Goal: Transaction & Acquisition: Book appointment/travel/reservation

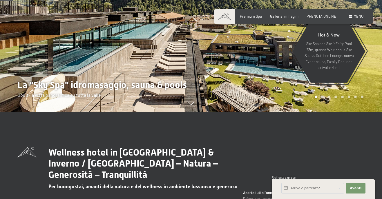
click at [316, 19] on div "Prenotazione Richiesta Premium Spa Galleria immagini PRENOTA ONLINE Menu DE IT …" at bounding box center [293, 16] width 140 height 5
click at [316, 16] on span "PRENOTA ONLINE" at bounding box center [321, 15] width 30 height 5
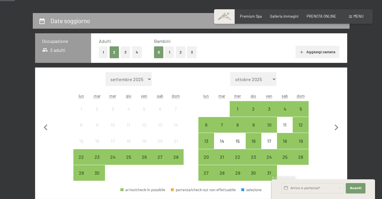
scroll to position [116, 0]
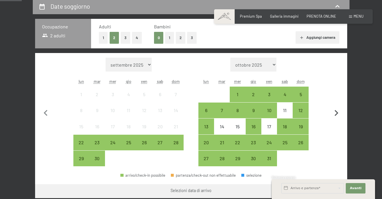
click at [338, 112] on icon "button" at bounding box center [336, 113] width 12 height 12
select select "2025-10-01"
select select "2025-11-01"
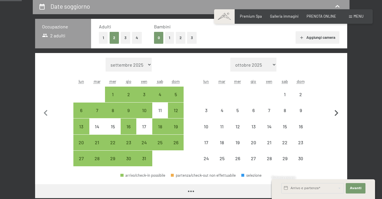
select select "2025-10-01"
select select "2025-11-01"
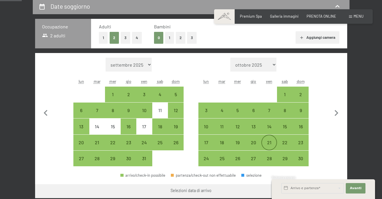
click at [272, 141] on div "21" at bounding box center [269, 147] width 14 height 14
select select "2025-10-01"
select select "2025-11-01"
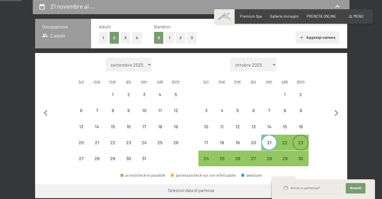
click at [304, 141] on div "23" at bounding box center [300, 147] width 14 height 14
select select "2025-10-01"
select select "2025-11-01"
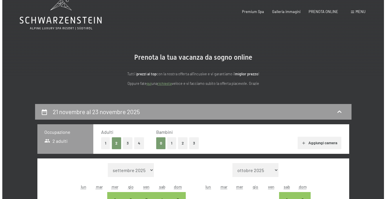
scroll to position [0, 0]
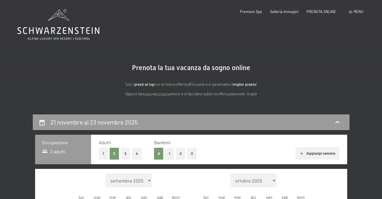
click at [356, 14] on span "Menu" at bounding box center [358, 11] width 10 height 5
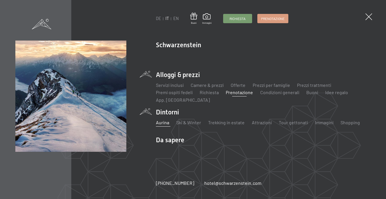
click at [164, 123] on link "Aurina" at bounding box center [162, 123] width 13 height 6
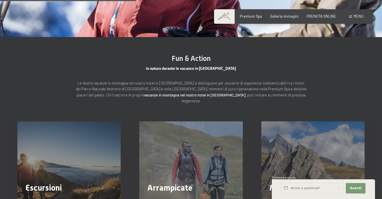
scroll to position [638, 0]
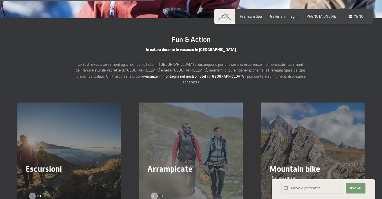
click at [207, 130] on div "Arrampicate Di più" at bounding box center [191, 154] width 122 height 103
click at [159, 194] on span "Di più" at bounding box center [164, 196] width 10 height 5
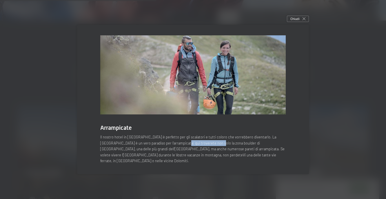
drag, startPoint x: 157, startPoint y: 146, endPoint x: 191, endPoint y: 146, distance: 33.6
click at [191, 146] on p "Il nostro hotel in Alto Adige è perfetto per gli scalatori e tutti coloro che v…" at bounding box center [193, 149] width 186 height 30
click at [303, 20] on icon at bounding box center [304, 18] width 3 height 3
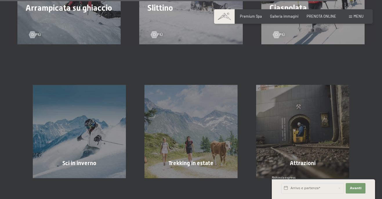
scroll to position [1449, 0]
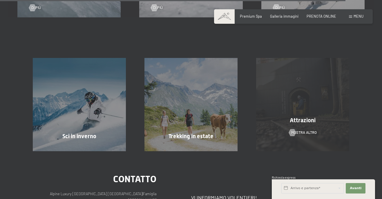
click at [343, 116] on div "Attrazioni" at bounding box center [303, 120] width 112 height 8
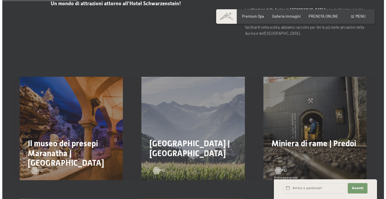
scroll to position [232, 0]
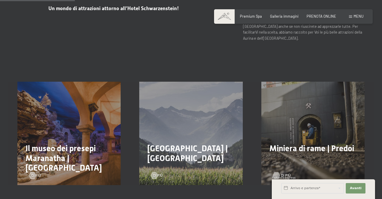
click at [283, 173] on span "Di più" at bounding box center [286, 175] width 10 height 5
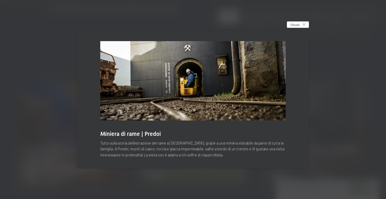
click at [297, 26] on span "Chiudi" at bounding box center [294, 24] width 9 height 5
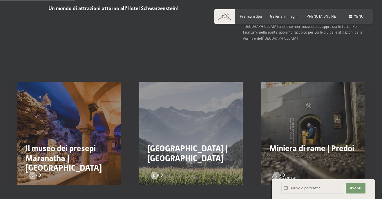
click at [354, 15] on span "Menu" at bounding box center [358, 16] width 10 height 5
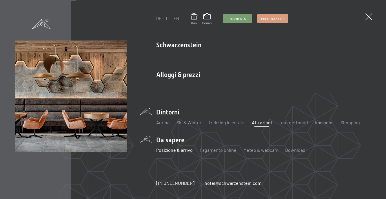
click at [165, 150] on link "Posizione & arrivo" at bounding box center [174, 150] width 37 height 6
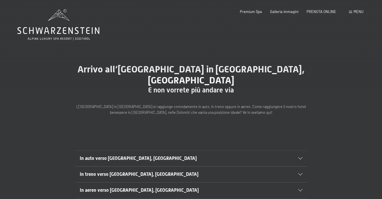
click at [126, 156] on span "In auto verso [GEOGRAPHIC_DATA], [GEOGRAPHIC_DATA]" at bounding box center [138, 159] width 117 height 6
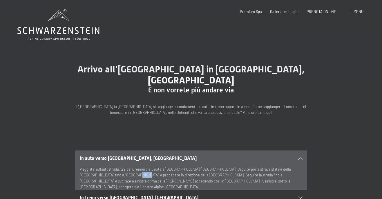
drag, startPoint x: 103, startPoint y: 164, endPoint x: 110, endPoint y: 164, distance: 7.0
click at [110, 166] on p "Viaggiate sull’autostrada A22 del Brennero e uscite a [GEOGRAPHIC_DATA]/[GEOGRA…" at bounding box center [191, 178] width 223 height 24
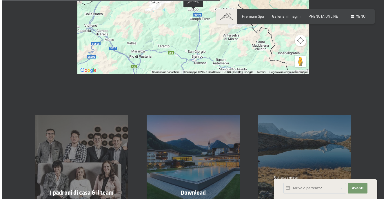
scroll to position [319, 0]
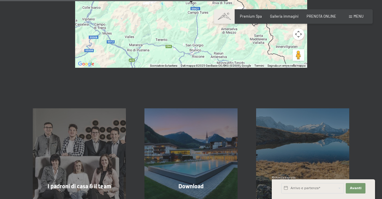
click at [352, 14] on div "Menu" at bounding box center [356, 16] width 14 height 5
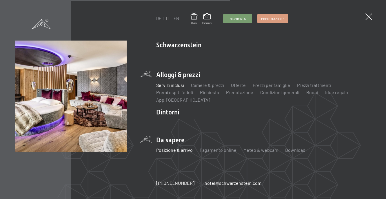
click at [171, 87] on link "Servizi inclusi" at bounding box center [170, 85] width 28 height 6
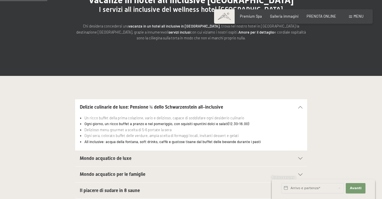
scroll to position [116, 0]
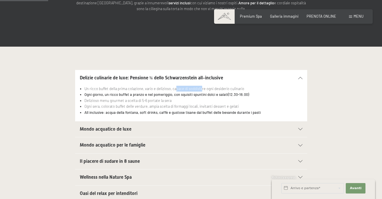
drag, startPoint x: 175, startPoint y: 89, endPoint x: 199, endPoint y: 89, distance: 24.1
click at [199, 89] on li "Un ricco buffet della prima colazione, vario e delizioso, capace di soddisfare …" at bounding box center [193, 89] width 218 height 6
drag, startPoint x: 94, startPoint y: 100, endPoint x: 141, endPoint y: 99, distance: 46.1
click at [141, 99] on li "Delizioso menu gourmet a scelta di 5-6 portate la sera" at bounding box center [193, 101] width 218 height 6
drag, startPoint x: 128, startPoint y: 107, endPoint x: 142, endPoint y: 107, distance: 14.2
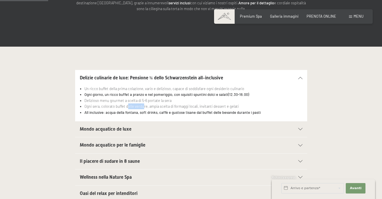
click at [142, 107] on li "Ogni sera, colorato buffet delle verdure, ampia scelta di formaggi locali, invi…" at bounding box center [193, 106] width 218 height 6
drag, startPoint x: 147, startPoint y: 112, endPoint x: 166, endPoint y: 110, distance: 19.3
click at [166, 110] on li "All inclusive: acqua della fontana, soft drinks, caffè e gustose tisane dal buf…" at bounding box center [193, 113] width 218 height 6
click at [119, 131] on span "Mondo acquatico de luxe" at bounding box center [106, 129] width 52 height 6
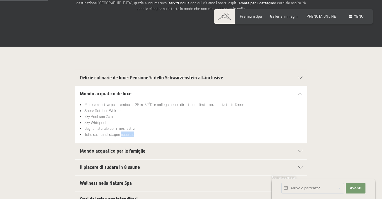
click at [141, 134] on li "Tuffo sauna nel stagno naturale" at bounding box center [193, 135] width 218 height 6
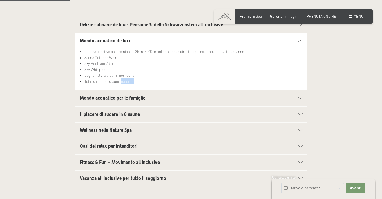
scroll to position [174, 0]
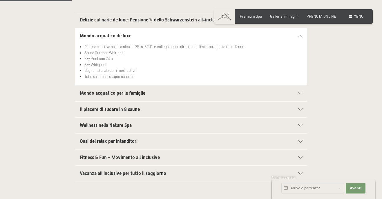
click at [118, 96] on span "Mondo acquatico per le famiglie" at bounding box center [113, 93] width 66 height 6
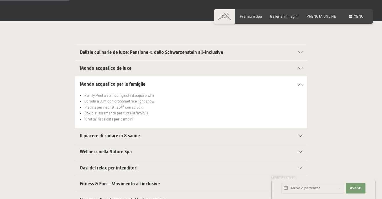
scroll to position [232, 0]
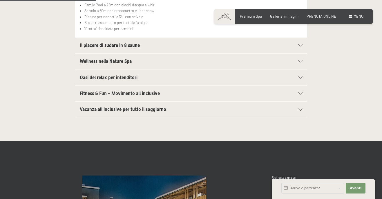
click at [134, 60] on h2 "Wellness nella Nature Spa" at bounding box center [180, 61] width 200 height 6
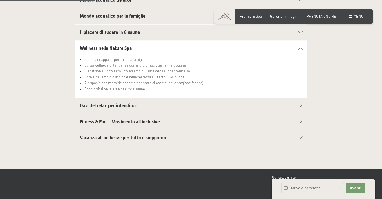
scroll to position [203, 0]
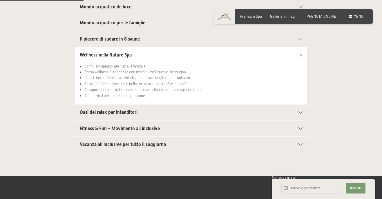
click at [132, 25] on span "Mondo acquatico per le famiglie" at bounding box center [113, 23] width 66 height 6
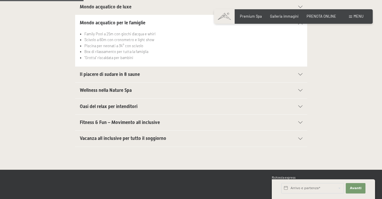
click at [117, 73] on span "Il piacere di sudare in 8 saune" at bounding box center [110, 75] width 60 height 6
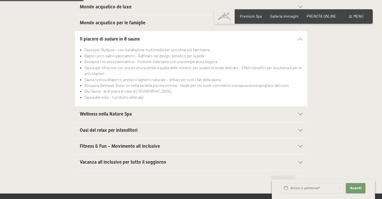
click at [107, 115] on span "Wellness nella Nature Spa" at bounding box center [106, 114] width 52 height 6
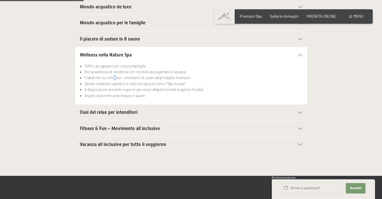
click at [115, 78] on li "Ciabattine su richiesta - chiediamo di usare degli slipper multiuso" at bounding box center [193, 78] width 218 height 6
drag, startPoint x: 98, startPoint y: 84, endPoint x: 148, endPoint y: 83, distance: 49.9
click at [148, 83] on li "Sdraie nell’ampio giardino e nella terrazza sul tetto “Sky lounge”" at bounding box center [193, 84] width 218 height 6
drag, startPoint x: 90, startPoint y: 89, endPoint x: 132, endPoint y: 88, distance: 42.0
click at [132, 88] on li "A disposizione morbide coperte per stare all’aperto (nella stagione fredda)" at bounding box center [193, 90] width 218 height 6
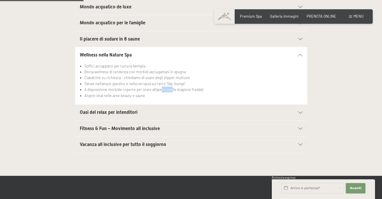
drag, startPoint x: 160, startPoint y: 90, endPoint x: 170, endPoint y: 90, distance: 9.6
click at [170, 90] on li "A disposizione morbide coperte per stare all’aperto (nella stagione fredda)" at bounding box center [193, 90] width 218 height 6
drag, startPoint x: 92, startPoint y: 96, endPoint x: 117, endPoint y: 96, distance: 25.2
click at [117, 96] on li "Angolo vital nelle aree beauty e saune" at bounding box center [193, 96] width 218 height 6
click at [103, 112] on span "Oasi del relax per intenditori" at bounding box center [109, 113] width 58 height 6
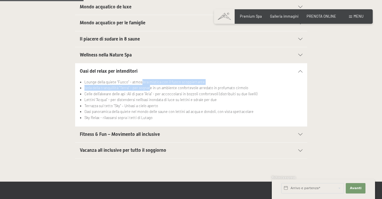
drag, startPoint x: 142, startPoint y: 84, endPoint x: 149, endPoint y: 86, distance: 7.2
click at [149, 86] on ul "Lounge della quiete “Fuoco” - atmosfera mistica con il fuoco scoppiettante Isol…" at bounding box center [191, 99] width 223 height 41
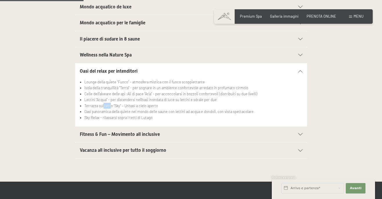
drag, startPoint x: 103, startPoint y: 108, endPoint x: 110, endPoint y: 107, distance: 6.4
click at [110, 107] on li "Terrazza sul tetto “Sky” – Un’oasi a cielo aperto" at bounding box center [193, 106] width 218 height 6
drag, startPoint x: 131, startPoint y: 99, endPoint x: 138, endPoint y: 101, distance: 7.7
click at [138, 101] on li "Lettini “Acqua” - per distendersi nell’oasi inondata di luce su lettini e sdrai…" at bounding box center [193, 100] width 218 height 6
drag, startPoint x: 101, startPoint y: 110, endPoint x: 131, endPoint y: 112, distance: 30.2
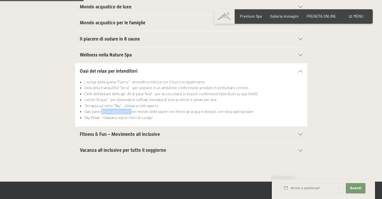
click at [131, 112] on li "Oasi panoramica della quiete nel mondo delle saune con lettini ad acqua e dondo…" at bounding box center [193, 112] width 218 height 6
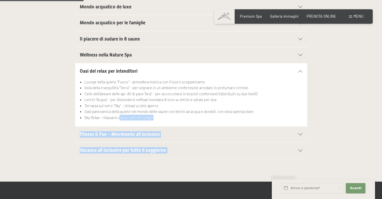
drag, startPoint x: 119, startPoint y: 117, endPoint x: 136, endPoint y: 117, distance: 17.1
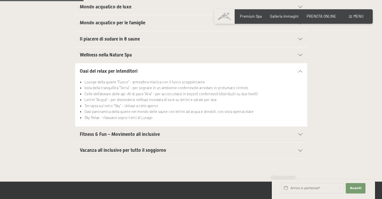
click at [107, 114] on li "Oasi panoramica della quiete nel mondo delle saune con lettini ad acqua e dondo…" at bounding box center [193, 112] width 218 height 6
click at [135, 154] on div "Vacanza all inclusive per tutto il soggiorno" at bounding box center [191, 151] width 223 height 16
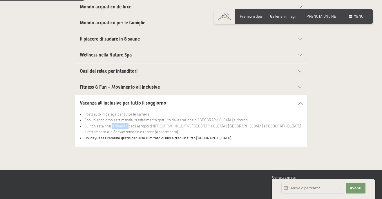
drag, startPoint x: 111, startPoint y: 128, endPoint x: 127, endPoint y: 128, distance: 15.9
click at [127, 128] on li "Su richiesta, trasferimento dagli aeroporti di Bolzano , Innsbruck, Monaco di B…" at bounding box center [193, 129] width 218 height 12
drag, startPoint x: 97, startPoint y: 138, endPoint x: 125, endPoint y: 139, distance: 27.9
click at [125, 139] on strong "HolidayPass Premium gratis per l’uso illimitato di bus e treni in tutto l’Alto …" at bounding box center [157, 138] width 147 height 5
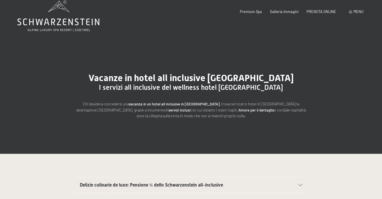
scroll to position [0, 0]
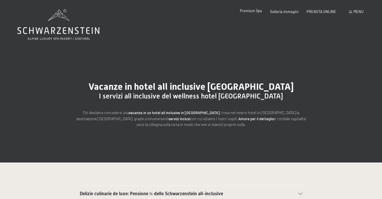
click at [260, 10] on span "Premium Spa" at bounding box center [251, 10] width 22 height 5
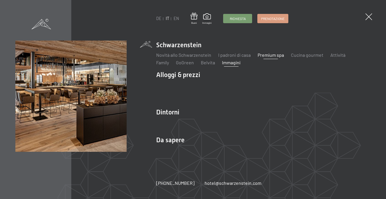
click at [222, 64] on link "Immagini" at bounding box center [231, 63] width 19 height 6
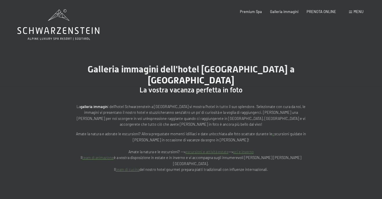
click at [356, 12] on span "Menu" at bounding box center [358, 11] width 10 height 5
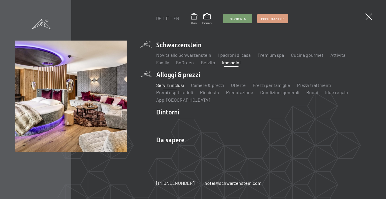
click at [164, 83] on link "Servizi inclusi" at bounding box center [170, 85] width 28 height 6
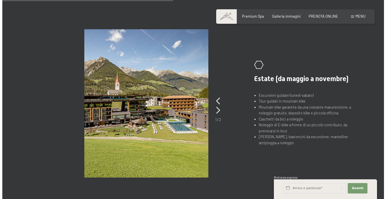
scroll to position [377, 0]
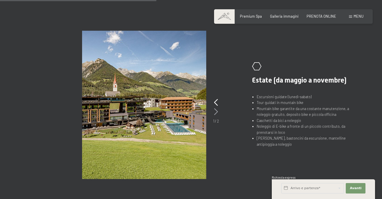
click at [215, 112] on icon at bounding box center [216, 111] width 4 height 7
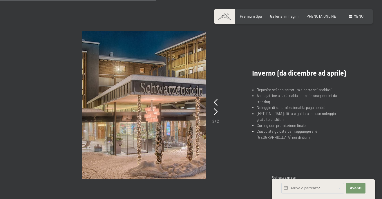
click at [359, 15] on span "Menu" at bounding box center [358, 16] width 10 height 5
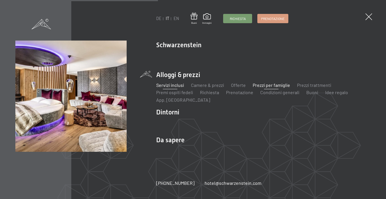
click at [270, 85] on link "Prezzi per famiglie" at bounding box center [271, 85] width 37 height 6
click at [235, 85] on link "Offerte" at bounding box center [238, 85] width 15 height 6
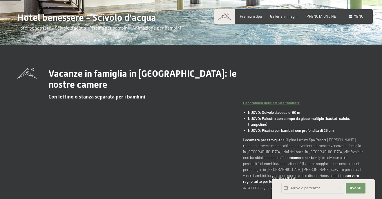
scroll to position [87, 0]
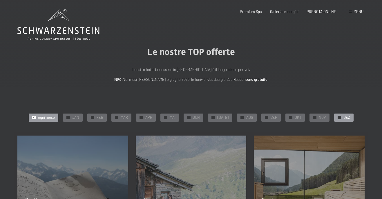
click at [337, 116] on div at bounding box center [338, 117] width 3 height 3
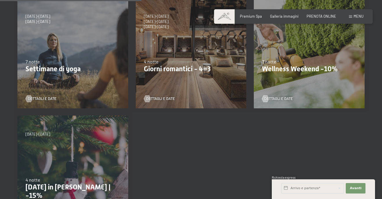
scroll to position [290, 0]
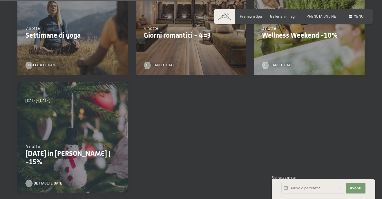
click at [43, 184] on span "Dettagli e Date" at bounding box center [48, 183] width 29 height 5
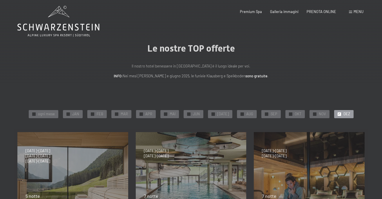
scroll to position [0, 0]
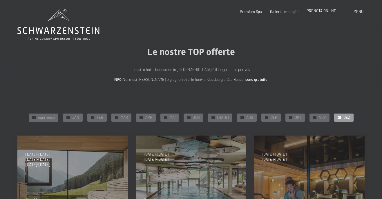
click at [325, 13] on span "PRENOTA ONLINE" at bounding box center [321, 10] width 30 height 5
click at [362, 12] on span "Menu" at bounding box center [358, 11] width 10 height 5
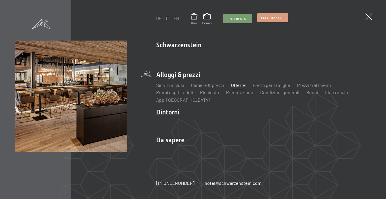
click at [274, 20] on span "Prenotazione" at bounding box center [272, 17] width 23 height 5
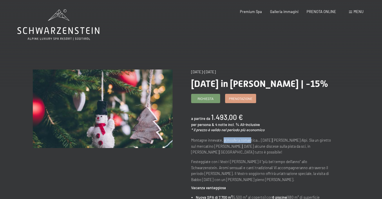
drag, startPoint x: 222, startPoint y: 138, endPoint x: 250, endPoint y: 138, distance: 27.8
click at [250, 138] on p "Montagne innevate, atmosfera romantica… Natale nelle Alpi. Sia un giretto sul m…" at bounding box center [261, 146] width 140 height 18
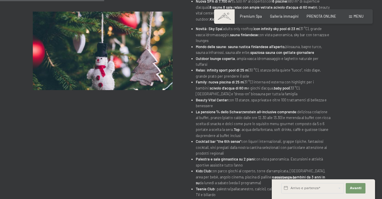
scroll to position [203, 0]
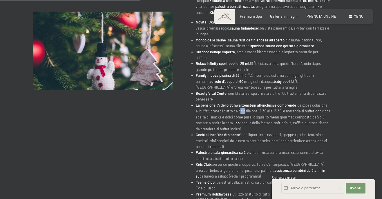
click at [241, 102] on li "La pensione ¾ dello Schwarzenstein all-inclusive comprende: deliziosa colazione…" at bounding box center [263, 117] width 135 height 30
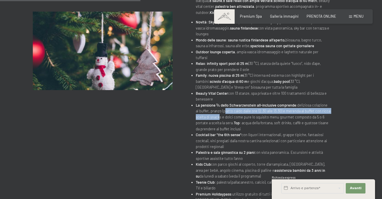
drag, startPoint x: 225, startPoint y: 99, endPoint x: 218, endPoint y: 107, distance: 10.3
click at [218, 107] on li "La pensione ¾ dello Schwarzenstein all-inclusive comprende: deliziosa colazione…" at bounding box center [263, 117] width 135 height 30
drag, startPoint x: 235, startPoint y: 104, endPoint x: 254, endPoint y: 101, distance: 19.1
click at [254, 102] on li "La pensione ¾ dello Schwarzenstein all-inclusive comprende: deliziosa colazione…" at bounding box center [263, 117] width 135 height 30
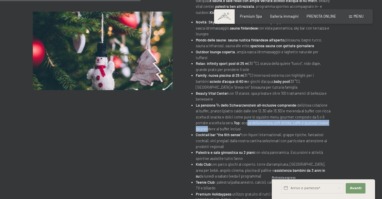
drag, startPoint x: 230, startPoint y: 113, endPoint x: 248, endPoint y: 113, distance: 17.4
click at [248, 113] on li "La pensione ¾ dello Schwarzenstein all-inclusive comprende: deliziosa colazione…" at bounding box center [263, 117] width 135 height 30
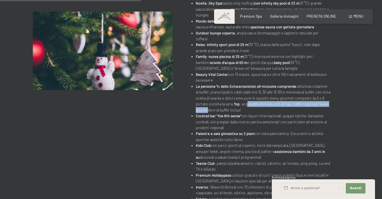
scroll to position [232, 0]
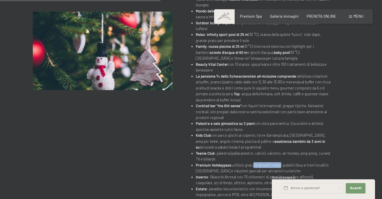
drag, startPoint x: 251, startPoint y: 154, endPoint x: 277, endPoint y: 153, distance: 26.1
click at [277, 162] on li "Premium Holidaypass: utilizzo gratuito di tutti i mezzi pubblici (bus e treni l…" at bounding box center [263, 168] width 135 height 12
click at [228, 174] on li "Inverno : Skiworld Ahrntal con 73 chilometri di piste (discesa fino all'hotel),…" at bounding box center [263, 180] width 135 height 12
drag, startPoint x: 220, startPoint y: 170, endPoint x: 230, endPoint y: 170, distance: 9.9
click at [230, 174] on li "Inverno : Skiworld Ahrntal con 73 chilometri di piste (discesa fino all'hotel),…" at bounding box center [263, 180] width 135 height 12
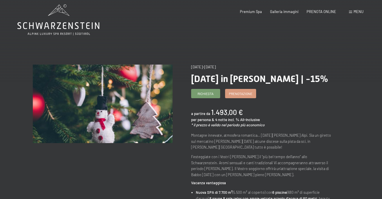
scroll to position [0, 0]
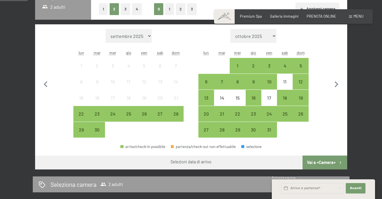
scroll to position [145, 0]
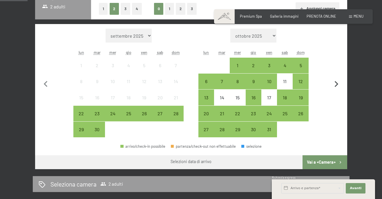
click at [337, 84] on icon "button" at bounding box center [336, 84] width 4 height 6
select select "2025-10-01"
select select "2025-11-01"
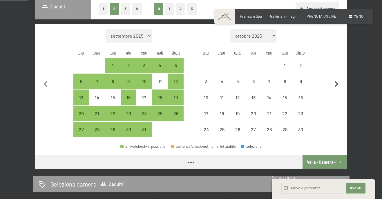
click at [337, 84] on icon "button" at bounding box center [336, 84] width 4 height 6
select select "2025-11-01"
select select "2025-12-01"
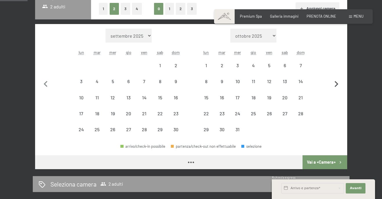
select select "2025-11-01"
select select "2025-12-01"
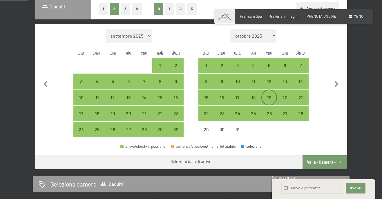
click at [270, 99] on div "19" at bounding box center [269, 102] width 14 height 14
select select "[DATE]"
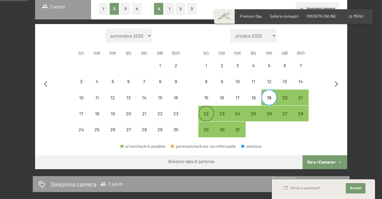
click at [208, 110] on div "22" at bounding box center [206, 113] width 14 height 14
select select "[DATE]"
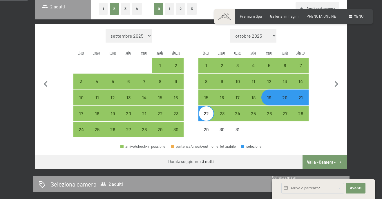
click at [328, 163] on button "Vai a «Camera»" at bounding box center [324, 162] width 44 height 14
select select "2025-11-01"
select select "2025-12-01"
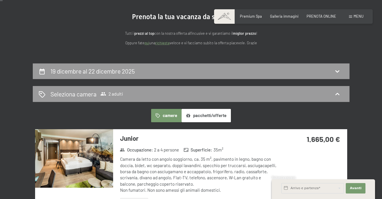
scroll to position [58, 0]
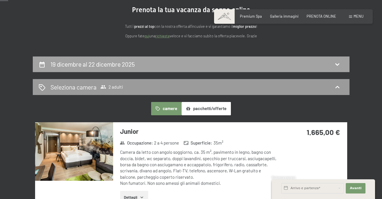
click at [338, 61] on icon at bounding box center [337, 64] width 7 height 7
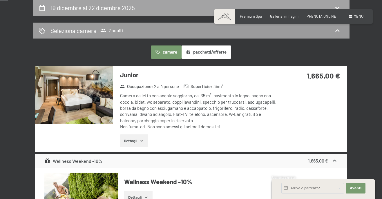
select select "2025-11-01"
select select "2025-12-01"
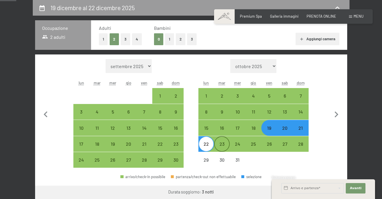
click at [223, 147] on div "23" at bounding box center [221, 149] width 14 height 14
select select "2025-11-01"
select select "2025-12-01"
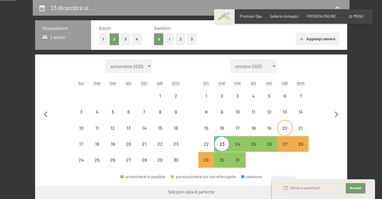
click at [286, 133] on div "20" at bounding box center [284, 133] width 14 height 14
select select "2025-11-01"
select select "2025-12-01"
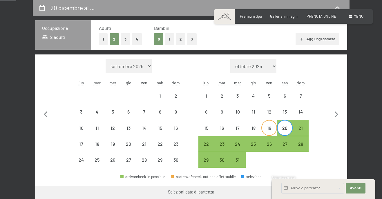
click at [268, 131] on div "19" at bounding box center [269, 133] width 14 height 14
select select "2025-11-01"
select select "2025-12-01"
click at [221, 146] on div "23" at bounding box center [221, 149] width 14 height 14
select select "2025-11-01"
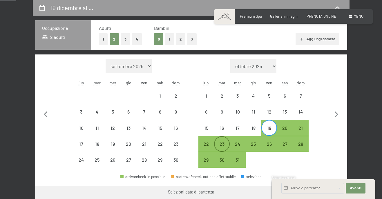
select select "2025-12-01"
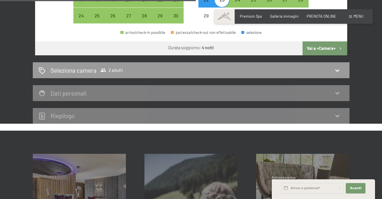
scroll to position [259, 0]
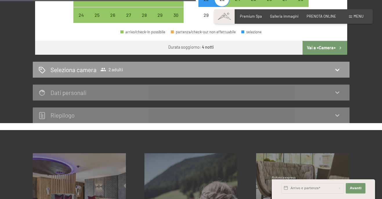
click at [325, 45] on button "Vai a «Camera»" at bounding box center [324, 48] width 44 height 14
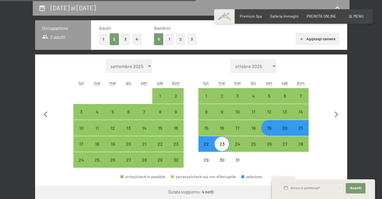
select select "2025-11-01"
select select "2025-12-01"
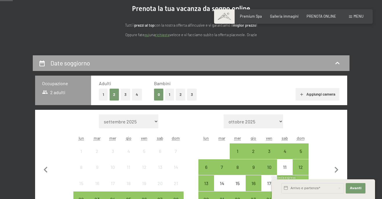
scroll to position [87, 0]
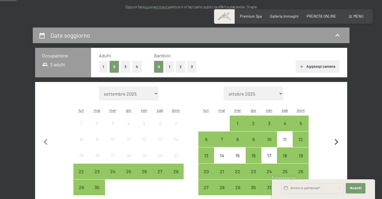
click at [339, 143] on icon "button" at bounding box center [336, 142] width 12 height 12
select select "2025-10-01"
select select "2025-11-01"
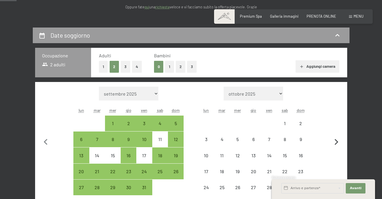
select select "2025-10-01"
select select "2025-11-01"
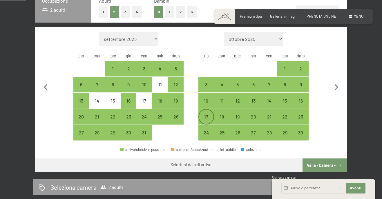
scroll to position [145, 0]
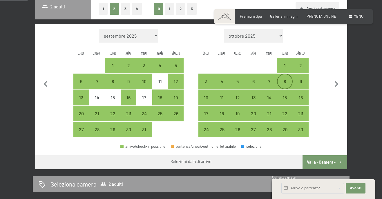
click at [286, 81] on div "8" at bounding box center [284, 86] width 14 height 14
select select "2025-10-01"
select select "2025-11-01"
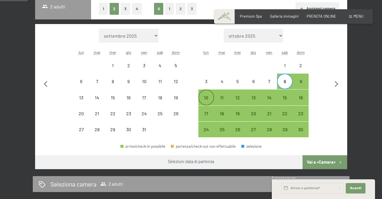
click at [202, 98] on div "10" at bounding box center [206, 102] width 14 height 14
select select "2025-10-01"
select select "2025-11-01"
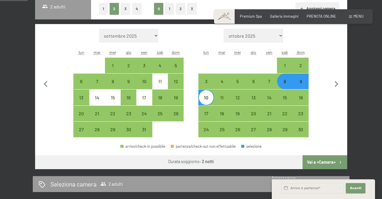
click at [323, 162] on button "Vai a «Camera»" at bounding box center [324, 162] width 44 height 14
select select "2025-10-01"
select select "2025-11-01"
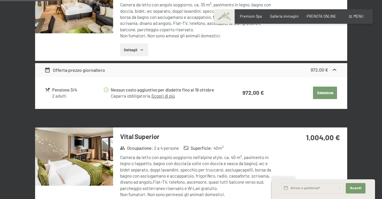
scroll to position [172, 0]
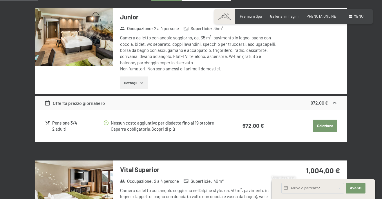
click at [104, 42] on img at bounding box center [74, 37] width 78 height 59
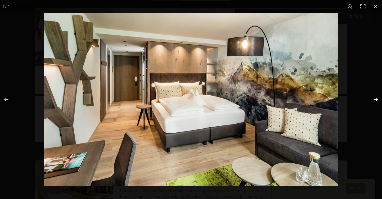
click at [373, 99] on button "button" at bounding box center [371, 99] width 20 height 29
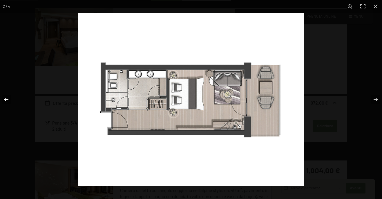
click at [8, 103] on button "button" at bounding box center [10, 99] width 20 height 29
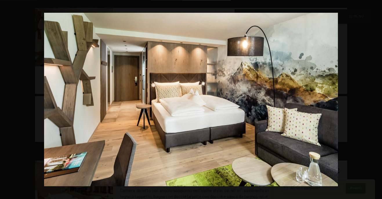
click at [374, 100] on button "button" at bounding box center [371, 99] width 20 height 29
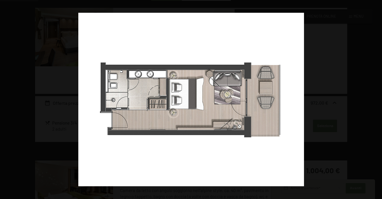
click at [374, 100] on button "button" at bounding box center [371, 99] width 20 height 29
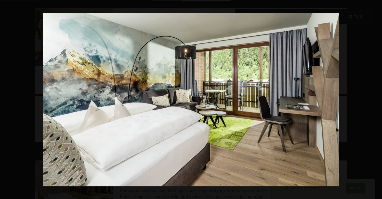
click at [374, 100] on button "button" at bounding box center [371, 99] width 20 height 29
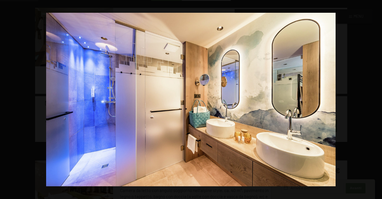
click at [374, 100] on button "button" at bounding box center [371, 99] width 20 height 29
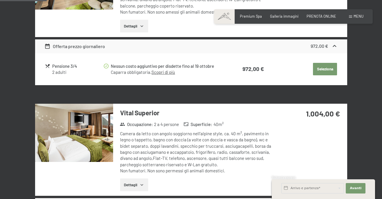
scroll to position [230, 0]
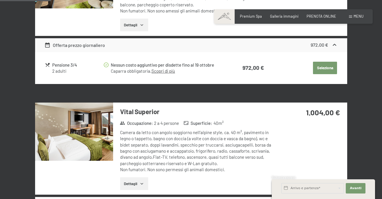
drag, startPoint x: 137, startPoint y: 139, endPoint x: 185, endPoint y: 136, distance: 48.2
click at [185, 136] on div "Camera da letto con angolo soggiorno nell’alpine style, ca. 40 m², pavimento in…" at bounding box center [198, 151] width 157 height 43
click at [227, 137] on div "Camera da letto con angolo soggiorno nell’alpine style, ca. 40 m², pavimento in…" at bounding box center [198, 151] width 157 height 43
drag, startPoint x: 250, startPoint y: 137, endPoint x: 261, endPoint y: 137, distance: 11.0
click at [261, 137] on div "Camera da letto con angolo soggiorno nell’alpine style, ca. 40 m², pavimento in…" at bounding box center [198, 151] width 157 height 43
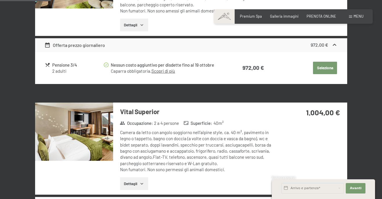
drag, startPoint x: 125, startPoint y: 147, endPoint x: 139, endPoint y: 146, distance: 13.9
click at [139, 146] on div "Camera da letto con angolo soggiorno nell’alpine style, ca. 40 m², pavimento in…" at bounding box center [198, 151] width 157 height 43
drag, startPoint x: 183, startPoint y: 144, endPoint x: 202, endPoint y: 141, distance: 19.6
click at [202, 141] on div "Camera da letto con angolo soggiorno nell’alpine style, ca. 40 m², pavimento in…" at bounding box center [198, 151] width 157 height 43
drag, startPoint x: 142, startPoint y: 163, endPoint x: 156, endPoint y: 164, distance: 13.7
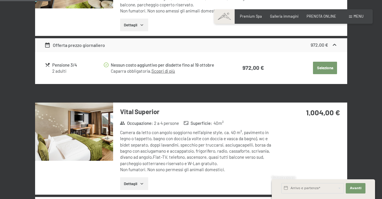
click at [156, 164] on div "Camera da letto con angolo soggiorno nell’alpine style, ca. 40 m², pavimento in…" at bounding box center [198, 151] width 157 height 43
click at [210, 159] on div "Camera da letto con angolo soggiorno nell’alpine style, ca. 40 m², pavimento in…" at bounding box center [198, 151] width 157 height 43
drag, startPoint x: 169, startPoint y: 168, endPoint x: 191, endPoint y: 169, distance: 21.5
click at [191, 169] on div "Camera da letto con angolo soggiorno nell’alpine style, ca. 40 m², pavimento in…" at bounding box center [198, 151] width 157 height 43
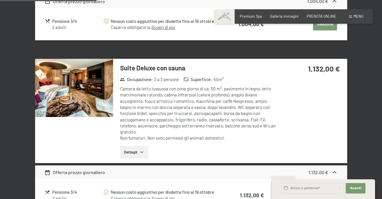
scroll to position [433, 0]
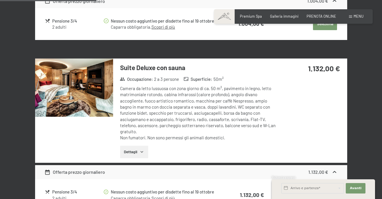
click at [87, 96] on img at bounding box center [74, 88] width 78 height 59
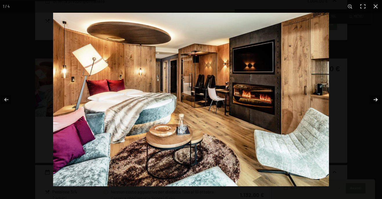
click at [372, 100] on button "button" at bounding box center [371, 99] width 20 height 29
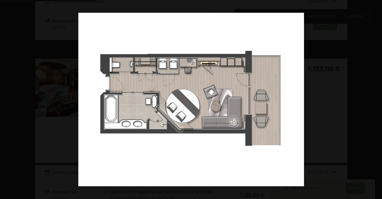
click at [372, 100] on button "button" at bounding box center [371, 99] width 20 height 29
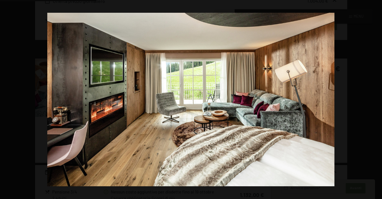
click at [372, 100] on button "button" at bounding box center [371, 99] width 20 height 29
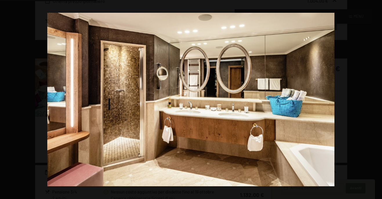
click at [372, 100] on button "button" at bounding box center [371, 99] width 20 height 29
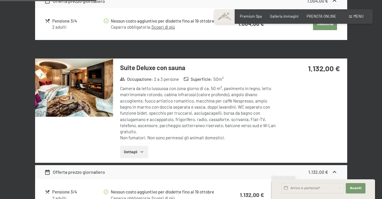
click at [0, 0] on button "button" at bounding box center [0, 0] width 0 height 0
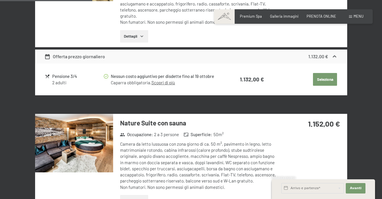
scroll to position [549, 0]
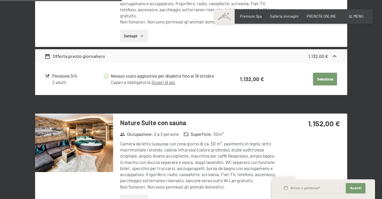
click at [166, 162] on div "Camera da letto lussuosa con zona giorno di ca. 50 m², pavimento in legno, lett…" at bounding box center [198, 165] width 157 height 49
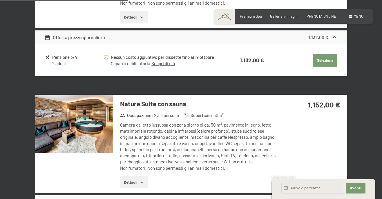
scroll to position [578, 0]
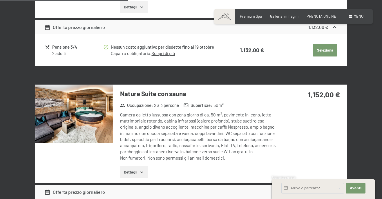
drag, startPoint x: 202, startPoint y: 134, endPoint x: 208, endPoint y: 135, distance: 5.2
click at [208, 135] on div "Camera da letto lussuosa con zona giorno di ca. 50 m², pavimento in legno, lett…" at bounding box center [198, 136] width 157 height 49
click at [171, 138] on div "Camera da letto lussuosa con zona giorno di ca. 50 m², pavimento in legno, lett…" at bounding box center [198, 136] width 157 height 49
drag, startPoint x: 186, startPoint y: 141, endPoint x: 197, endPoint y: 140, distance: 11.4
click at [197, 140] on div "Camera da letto lussuosa con zona giorno di ca. 50 m², pavimento in legno, lett…" at bounding box center [198, 136] width 157 height 49
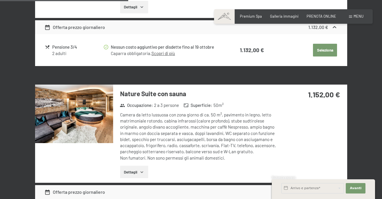
drag, startPoint x: 220, startPoint y: 141, endPoint x: 237, endPoint y: 140, distance: 17.7
click at [237, 140] on div "Camera da letto lussuosa con zona giorno di ca. 50 m², pavimento in legno, lett…" at bounding box center [198, 136] width 157 height 49
click at [90, 126] on img at bounding box center [74, 114] width 78 height 59
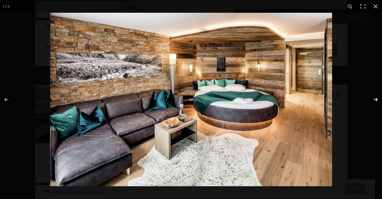
click at [374, 102] on button "button" at bounding box center [371, 99] width 20 height 29
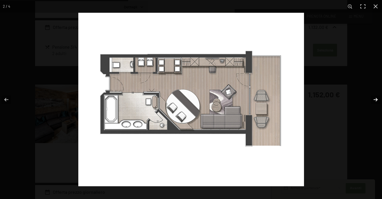
click at [376, 99] on button "button" at bounding box center [371, 99] width 20 height 29
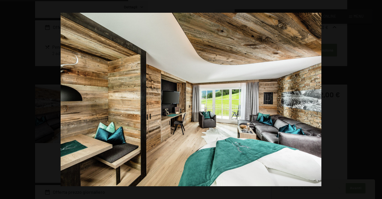
click at [376, 99] on button "button" at bounding box center [371, 99] width 20 height 29
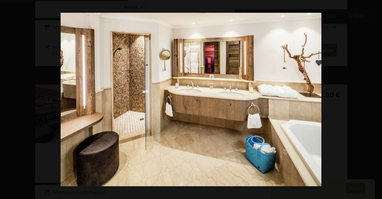
click at [376, 99] on button "button" at bounding box center [371, 99] width 20 height 29
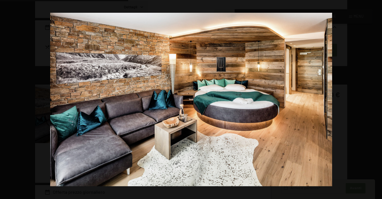
click at [376, 99] on button "button" at bounding box center [371, 99] width 20 height 29
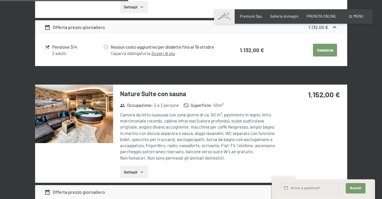
click at [0, 0] on button "button" at bounding box center [0, 0] width 0 height 0
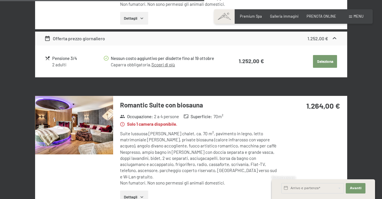
scroll to position [926, 0]
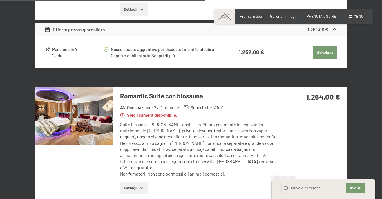
click at [137, 182] on button "Dettagli" at bounding box center [134, 188] width 28 height 13
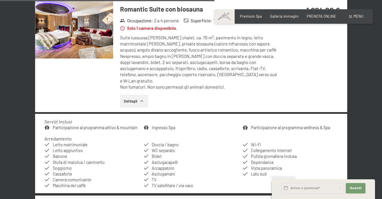
scroll to position [984, 0]
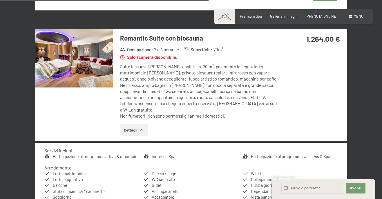
drag, startPoint x: 162, startPoint y: 79, endPoint x: 172, endPoint y: 78, distance: 10.8
click at [172, 78] on div "Suite lussuosa nello stile chalet, ca. 70 m², pavimento in legno, letto matrimo…" at bounding box center [198, 92] width 157 height 56
click at [215, 78] on div "Suite lussuosa nello stile chalet, ca. 70 m², pavimento in legno, letto matrimo…" at bounding box center [198, 92] width 157 height 56
drag, startPoint x: 254, startPoint y: 79, endPoint x: 263, endPoint y: 79, distance: 8.1
click at [263, 79] on div "Suite lussuosa nello stile chalet, ca. 70 m², pavimento in legno, letto matrimo…" at bounding box center [198, 92] width 157 height 56
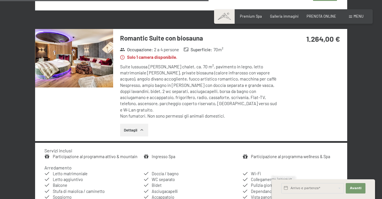
drag, startPoint x: 160, startPoint y: 83, endPoint x: 213, endPoint y: 84, distance: 53.6
click at [213, 84] on div "Suite lussuosa nello stile chalet, ca. 70 m², pavimento in legno, letto matrimo…" at bounding box center [198, 92] width 157 height 56
click at [271, 94] on div "Suite lussuosa nello stile chalet, ca. 70 m², pavimento in legno, letto matrimo…" at bounding box center [198, 92] width 157 height 56
drag, startPoint x: 156, startPoint y: 97, endPoint x: 191, endPoint y: 96, distance: 35.1
click at [191, 96] on div "Suite lussuosa nello stile chalet, ca. 70 m², pavimento in legno, letto matrimo…" at bounding box center [198, 92] width 157 height 56
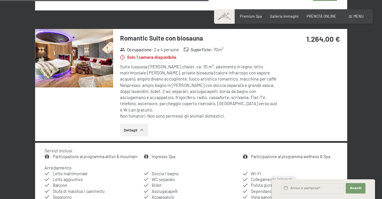
click at [66, 45] on img at bounding box center [74, 58] width 78 height 59
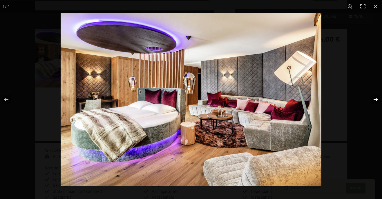
click at [375, 101] on button "button" at bounding box center [371, 99] width 20 height 29
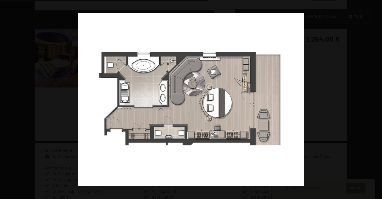
click at [375, 101] on button "button" at bounding box center [371, 99] width 20 height 29
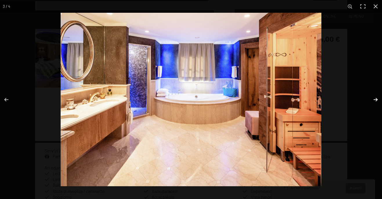
click at [374, 100] on button "button" at bounding box center [371, 99] width 20 height 29
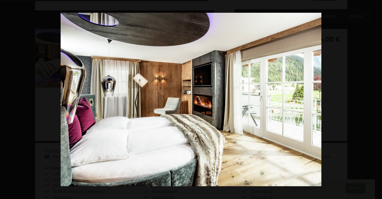
click at [374, 100] on button "button" at bounding box center [371, 99] width 20 height 29
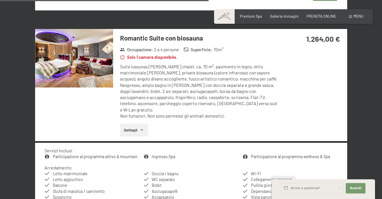
click at [0, 0] on button "button" at bounding box center [0, 0] width 0 height 0
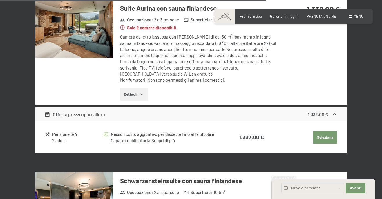
scroll to position [1216, 0]
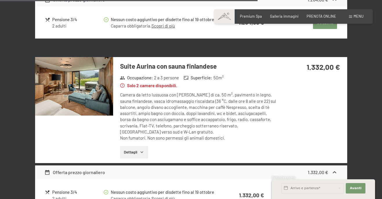
drag, startPoint x: 157, startPoint y: 88, endPoint x: 192, endPoint y: 89, distance: 35.7
click at [192, 92] on div "Camera da letto lussuosa con zona giorno di ca. 50 m², pavimento in legno, saun…" at bounding box center [198, 116] width 157 height 49
click at [240, 92] on div "Camera da letto lussuosa con zona giorno di ca. 50 m², pavimento in legno, saun…" at bounding box center [198, 116] width 157 height 49
drag, startPoint x: 133, startPoint y: 94, endPoint x: 150, endPoint y: 94, distance: 16.2
click at [150, 94] on div "Camera da letto lussuosa con zona giorno di ca. 50 m², pavimento in legno, saun…" at bounding box center [198, 116] width 157 height 49
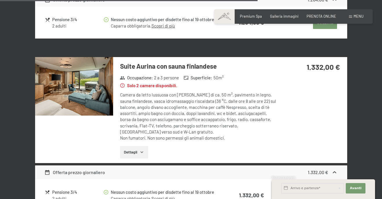
click at [90, 81] on img at bounding box center [74, 86] width 78 height 59
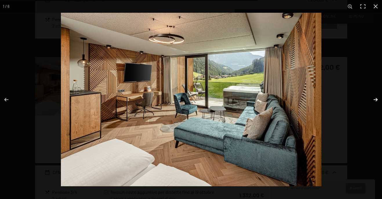
click at [377, 101] on button "button" at bounding box center [371, 99] width 20 height 29
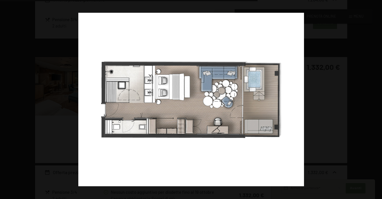
click at [376, 100] on button "button" at bounding box center [371, 99] width 20 height 29
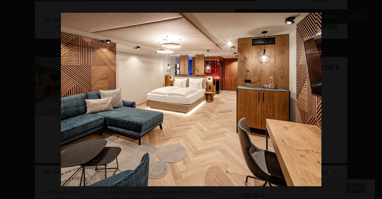
click at [376, 100] on button "button" at bounding box center [371, 99] width 20 height 29
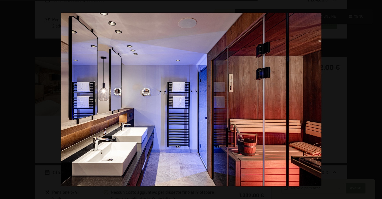
click at [376, 100] on button "button" at bounding box center [371, 99] width 20 height 29
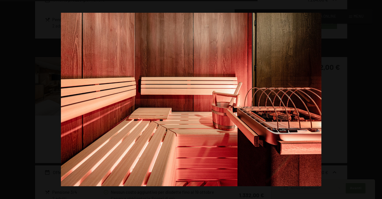
click at [376, 100] on button "button" at bounding box center [371, 99] width 20 height 29
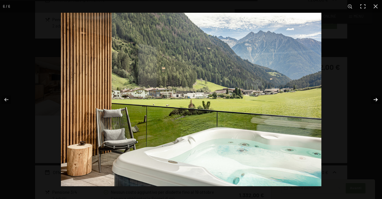
click at [374, 101] on button "button" at bounding box center [371, 99] width 20 height 29
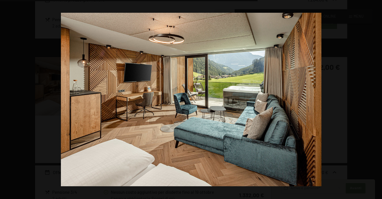
click at [374, 6] on button "button" at bounding box center [375, 6] width 13 height 13
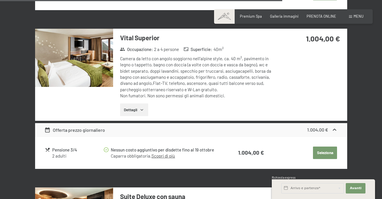
scroll to position [0, 0]
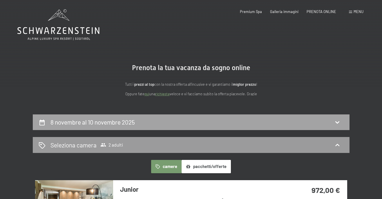
click at [101, 125] on h2 "8 novembre al 10 novembre 2025" at bounding box center [92, 122] width 84 height 7
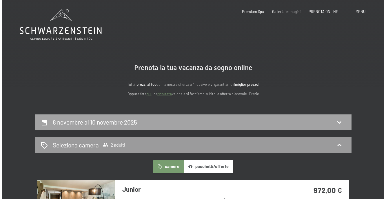
scroll to position [114, 0]
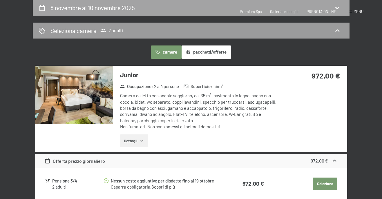
select select "[DATE]"
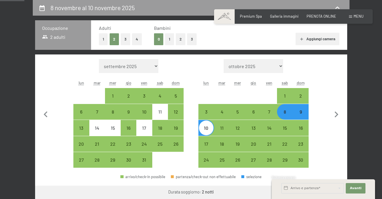
click at [361, 17] on span "Menu" at bounding box center [358, 16] width 10 height 5
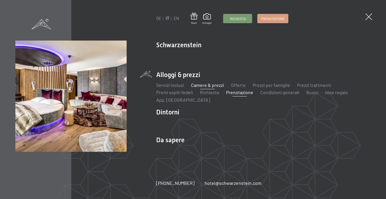
click at [217, 85] on link "Camere & prezzi" at bounding box center [207, 85] width 33 height 6
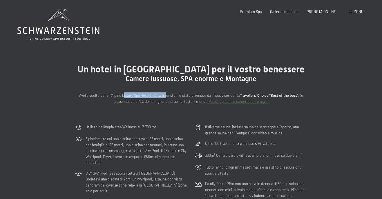
drag, startPoint x: 124, startPoint y: 94, endPoint x: 167, endPoint y: 97, distance: 42.4
click at [167, 97] on p "Avete scelto bene: l’Alpine Luxury Spa Resort Schwarzenstein è stato premiato d…" at bounding box center [191, 98] width 232 height 12
click at [186, 95] on p "Avete scelto bene: l’Alpine Luxury Spa Resort Schwarzenstein è stato premiato d…" at bounding box center [191, 98] width 232 height 12
drag, startPoint x: 134, startPoint y: 125, endPoint x: 140, endPoint y: 125, distance: 6.1
click at [140, 125] on p "Utilizzo dell‘ampia area Wellness su 7.700 m²" at bounding box center [121, 127] width 70 height 6
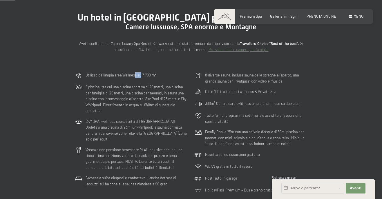
scroll to position [58, 0]
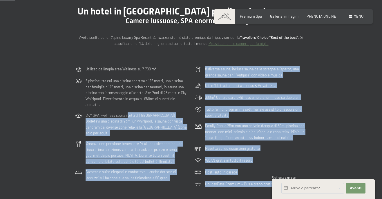
drag, startPoint x: 127, startPoint y: 117, endPoint x: 142, endPoint y: 116, distance: 15.1
click at [153, 131] on div "SKY SPA: wellness sopra i tetti di [GEOGRAPHIC_DATA]! Godetevi una piscina di 2…" at bounding box center [131, 124] width 117 height 28
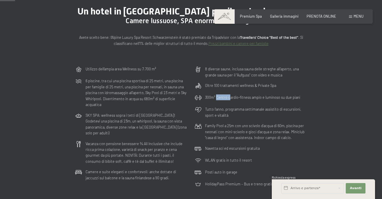
drag, startPoint x: 220, startPoint y: 97, endPoint x: 230, endPoint y: 97, distance: 9.9
click at [230, 97] on p "300m² Centro cardio-fitness ampio e luminoso su due piani" at bounding box center [252, 97] width 95 height 6
drag, startPoint x: 219, startPoint y: 109, endPoint x: 224, endPoint y: 109, distance: 5.2
click at [224, 109] on p "Tutto l’anno, programma settimanale assistito di escursioni, sport e vitalità" at bounding box center [256, 112] width 102 height 12
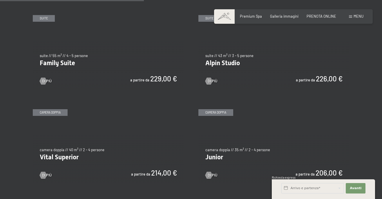
scroll to position [551, 0]
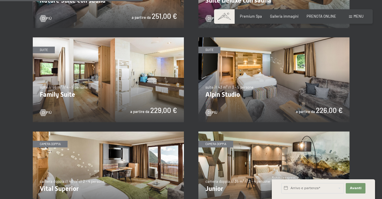
click at [170, 108] on img at bounding box center [108, 79] width 151 height 85
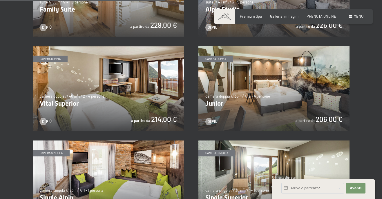
scroll to position [638, 0]
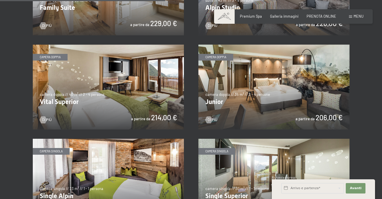
click at [114, 97] on img at bounding box center [108, 87] width 151 height 85
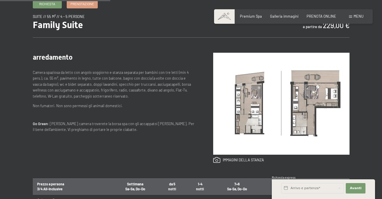
scroll to position [261, 0]
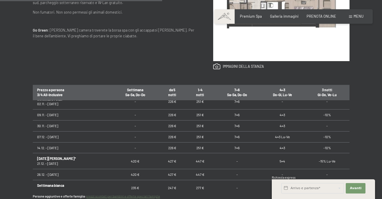
scroll to position [87, 0]
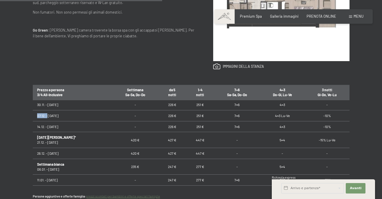
drag, startPoint x: 37, startPoint y: 116, endPoint x: 47, endPoint y: 117, distance: 9.6
click at [47, 117] on td "07.12. - 14.12.25" at bounding box center [72, 115] width 79 height 11
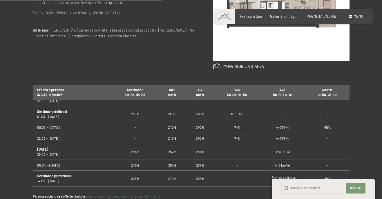
scroll to position [232, 0]
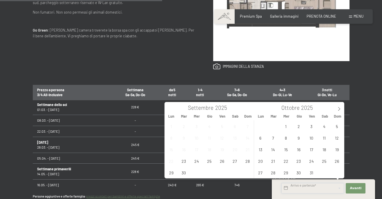
click at [328, 186] on input "text" at bounding box center [312, 188] width 63 height 10
click at [338, 111] on icon at bounding box center [339, 109] width 4 height 4
click at [301, 139] on span "11" at bounding box center [298, 137] width 11 height 11
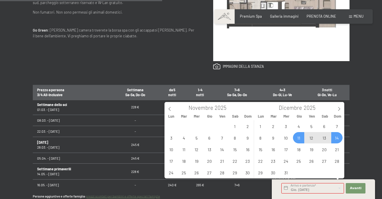
click at [335, 140] on span "14" at bounding box center [336, 137] width 11 height 11
type input "Gio. 11/12/2025 - Dom. 14/12/2025"
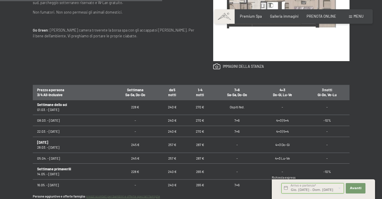
scroll to position [0, 8]
click at [358, 190] on span "Avanti" at bounding box center [356, 188] width 12 height 5
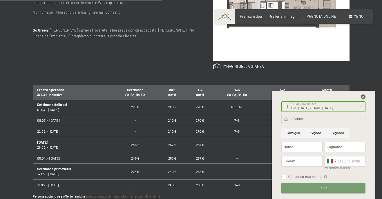
click at [363, 97] on icon at bounding box center [363, 96] width 5 height 5
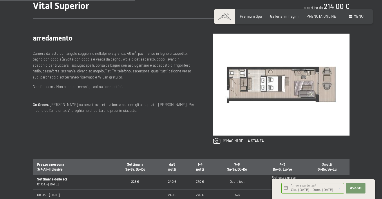
scroll to position [203, 0]
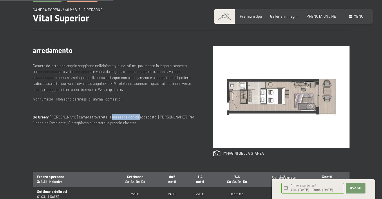
drag, startPoint x: 101, startPoint y: 118, endPoint x: 129, endPoint y: 117, distance: 27.5
click at [129, 117] on p "Go Green : Nella Vostra camera troverete la borsa spa con gli accappatoi e i te…" at bounding box center [114, 120] width 162 height 12
click at [160, 116] on span "Consenso marketing*" at bounding box center [157, 116] width 44 height 6
checkbox input "true"
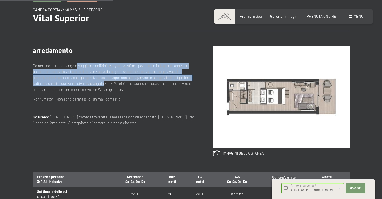
drag, startPoint x: 76, startPoint y: 67, endPoint x: 94, endPoint y: 83, distance: 24.0
click at [94, 83] on p "Camera da letto con angolo soggiorno nell’alpine style, ca. 40 m², pavimento in…" at bounding box center [114, 78] width 162 height 30
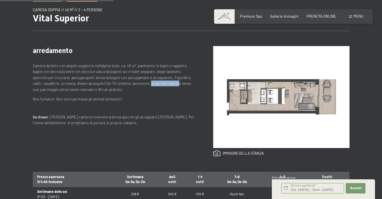
drag, startPoint x: 141, startPoint y: 85, endPoint x: 167, endPoint y: 84, distance: 26.4
click at [167, 84] on p "Camera da letto con angolo soggiorno nell’alpine style, ca. 40 m², pavimento in…" at bounding box center [114, 78] width 162 height 30
drag, startPoint x: 54, startPoint y: 89, endPoint x: 79, endPoint y: 89, distance: 25.2
click at [79, 89] on p "Camera da letto con angolo soggiorno nell’alpine style, ca. 40 m², pavimento in…" at bounding box center [114, 78] width 162 height 30
drag, startPoint x: 58, startPoint y: 98, endPoint x: 136, endPoint y: 98, distance: 77.7
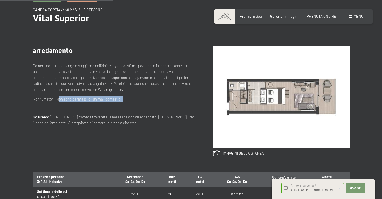
click at [136, 98] on p "Non fumatori. Non sono permessi gli animali domestici." at bounding box center [114, 99] width 162 height 6
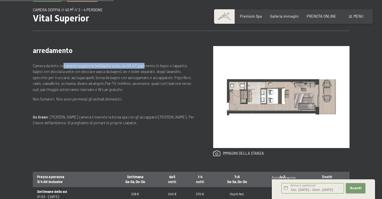
drag, startPoint x: 62, startPoint y: 66, endPoint x: 142, endPoint y: 66, distance: 80.6
click at [142, 66] on p "Camera da letto con angolo soggiorno nell’alpine style, ca. 40 m², pavimento in…" at bounding box center [114, 78] width 162 height 30
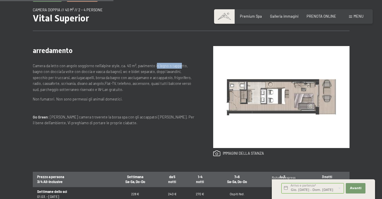
drag, startPoint x: 167, startPoint y: 66, endPoint x: 177, endPoint y: 65, distance: 10.5
click at [177, 65] on p "Camera da letto con angolo soggiorno nell’alpine style, ca. 40 m², pavimento in…" at bounding box center [114, 78] width 162 height 30
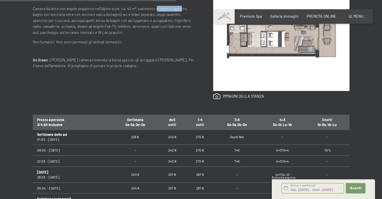
scroll to position [348, 0]
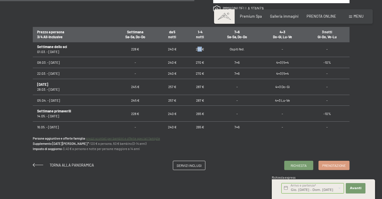
drag, startPoint x: 194, startPoint y: 50, endPoint x: 199, endPoint y: 51, distance: 5.0
click at [199, 51] on td "270 €" at bounding box center [200, 49] width 28 height 16
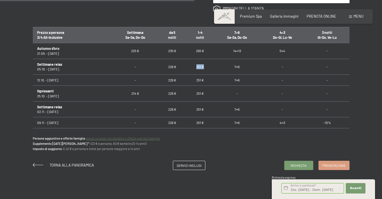
drag, startPoint x: 194, startPoint y: 68, endPoint x: 205, endPoint y: 66, distance: 11.1
click at [205, 66] on td "251 €" at bounding box center [200, 67] width 28 height 16
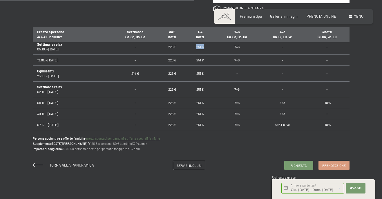
scroll to position [29, 0]
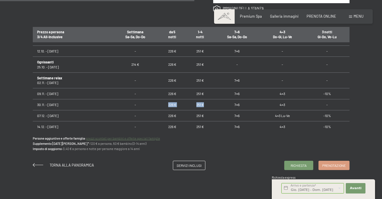
drag, startPoint x: 166, startPoint y: 106, endPoint x: 210, endPoint y: 103, distance: 43.5
click at [210, 103] on tr "30.11. - 07.12.25 - 226 € 251 € 7=6 4=3 -" at bounding box center [191, 104] width 317 height 11
click at [326, 188] on input "Gio. 11/12/2025 - Dom. 14/12/2025" at bounding box center [312, 188] width 63 height 10
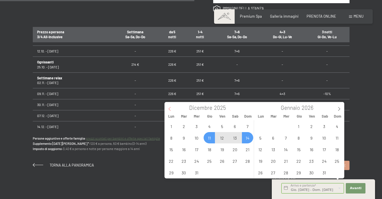
click at [169, 110] on icon at bounding box center [170, 109] width 4 height 4
type input "2025"
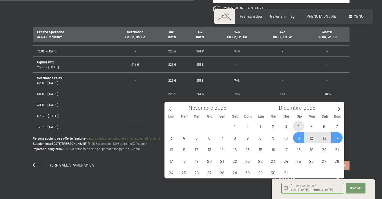
click at [296, 125] on span "4" at bounding box center [298, 126] width 11 height 11
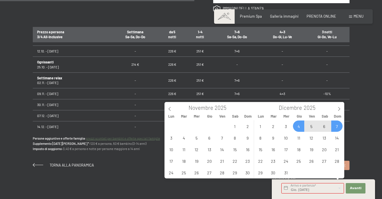
click at [337, 126] on span "7" at bounding box center [336, 126] width 11 height 11
type input "Gio. 04/12/2025 - Dom. 07/12/2025"
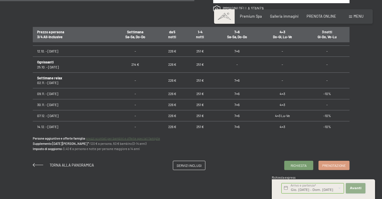
scroll to position [0, 0]
click at [361, 188] on button "Avanti Nascondere i campi dell'indirizzo" at bounding box center [355, 188] width 20 height 10
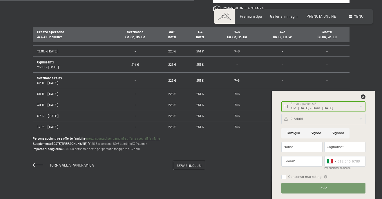
click at [317, 133] on input "Signor" at bounding box center [315, 133] width 21 height 10
radio input "true"
click at [305, 150] on input "Nome" at bounding box center [301, 147] width 41 height 10
type input "Filippo"
click at [334, 143] on input "Cognome*" at bounding box center [344, 147] width 41 height 10
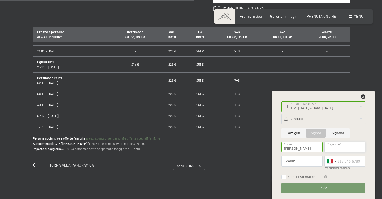
type input ">"
type input "Mattei"
click at [293, 161] on input "E-mail*" at bounding box center [301, 161] width 41 height 10
type input "filomattei@gmail.com"
click at [323, 188] on span "Invia" at bounding box center [323, 188] width 8 height 5
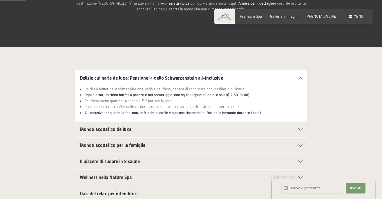
scroll to position [29, 0]
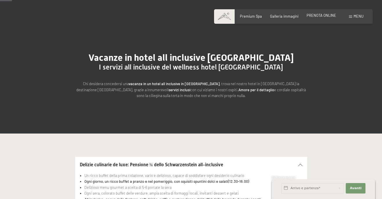
click at [330, 17] on span "PRENOTA ONLINE" at bounding box center [321, 15] width 30 height 5
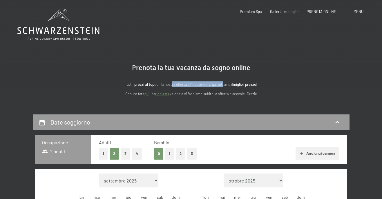
drag, startPoint x: 172, startPoint y: 84, endPoint x: 221, endPoint y: 82, distance: 49.3
click at [221, 82] on p "Tutti i prezzi al top con la nostra offerta all'incusive e vi garantiamo il mig…" at bounding box center [191, 84] width 232 height 6
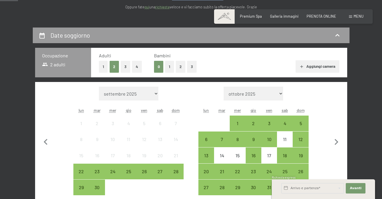
scroll to position [145, 0]
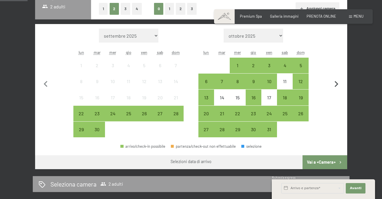
click at [339, 86] on icon "button" at bounding box center [336, 84] width 12 height 12
select select "2025-10-01"
select select "2025-11-01"
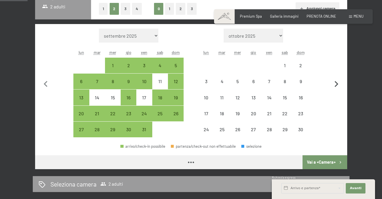
select select "2025-10-01"
select select "2025-11-01"
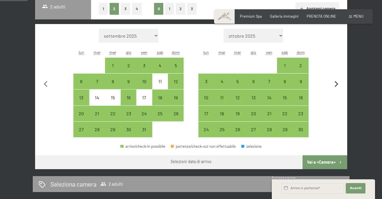
click at [339, 86] on icon "button" at bounding box center [336, 84] width 12 height 12
select select "2025-11-01"
select select "2025-12-01"
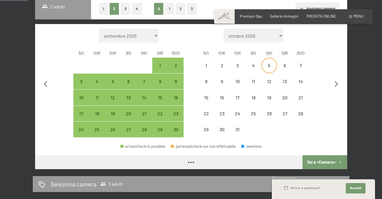
select select "2025-11-01"
select select "2025-12-01"
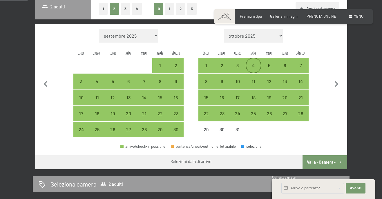
click at [255, 62] on div "4" at bounding box center [253, 65] width 14 height 14
select select "2025-11-01"
select select "2025-12-01"
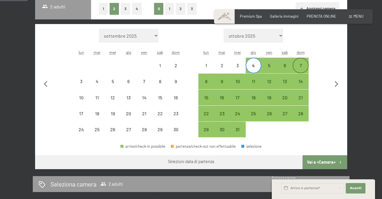
click at [300, 65] on div "7" at bounding box center [300, 70] width 14 height 14
select select "2025-11-01"
select select "2025-12-01"
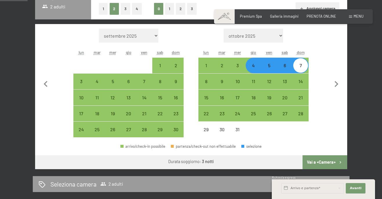
click at [325, 160] on button "Vai a «Camera»" at bounding box center [324, 162] width 44 height 14
select select "2025-11-01"
select select "2025-12-01"
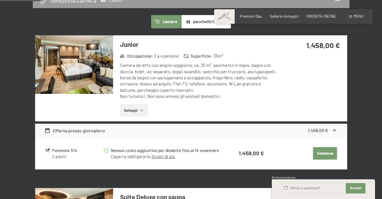
scroll to position [114, 0]
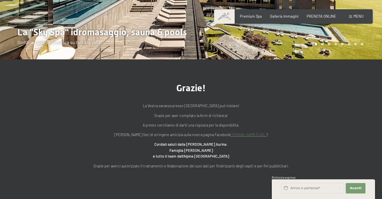
scroll to position [174, 0]
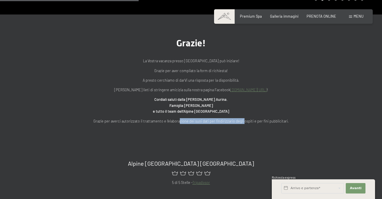
drag, startPoint x: 178, startPoint y: 123, endPoint x: 242, endPoint y: 124, distance: 63.8
click at [242, 124] on div "Grazie! La Vostra vacanza presso l'Hotel [GEOGRAPHIC_DATA] può iniziare! Grazie…" at bounding box center [191, 80] width 382 height 133
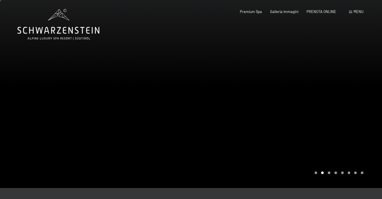
scroll to position [0, 0]
